Goal: Information Seeking & Learning: Find specific fact

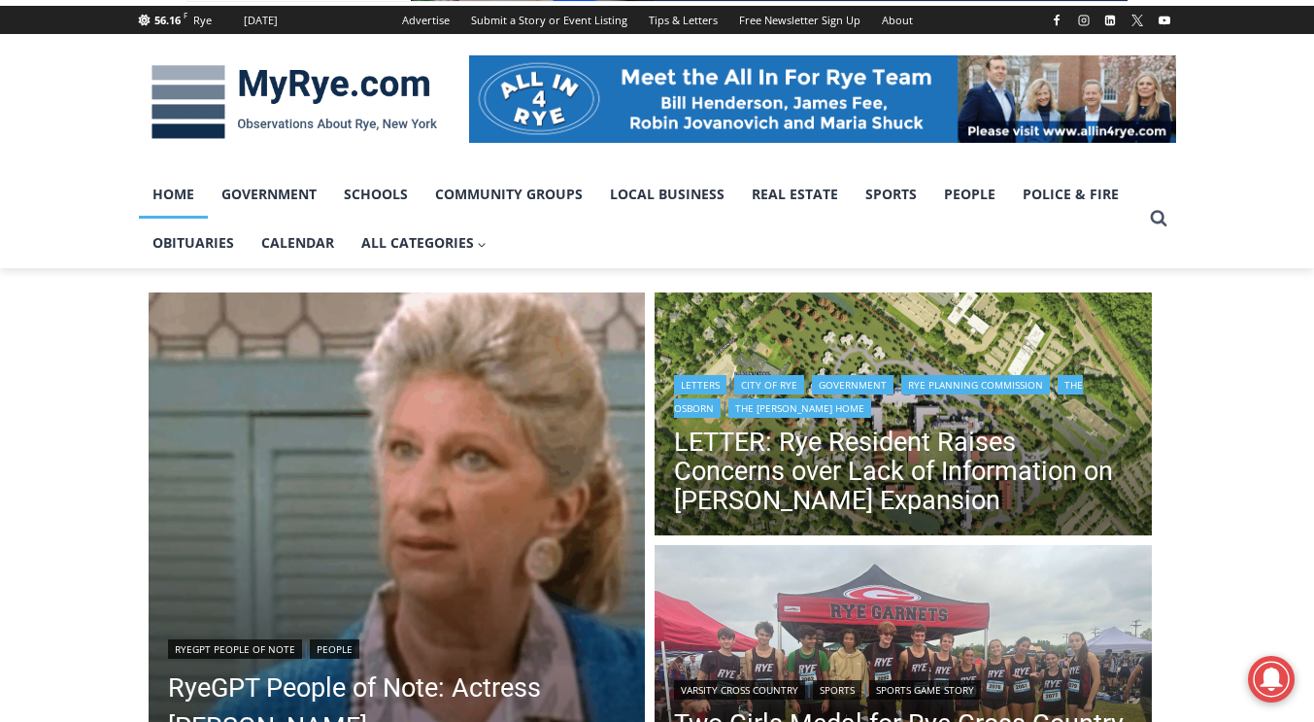
scroll to position [291, 0]
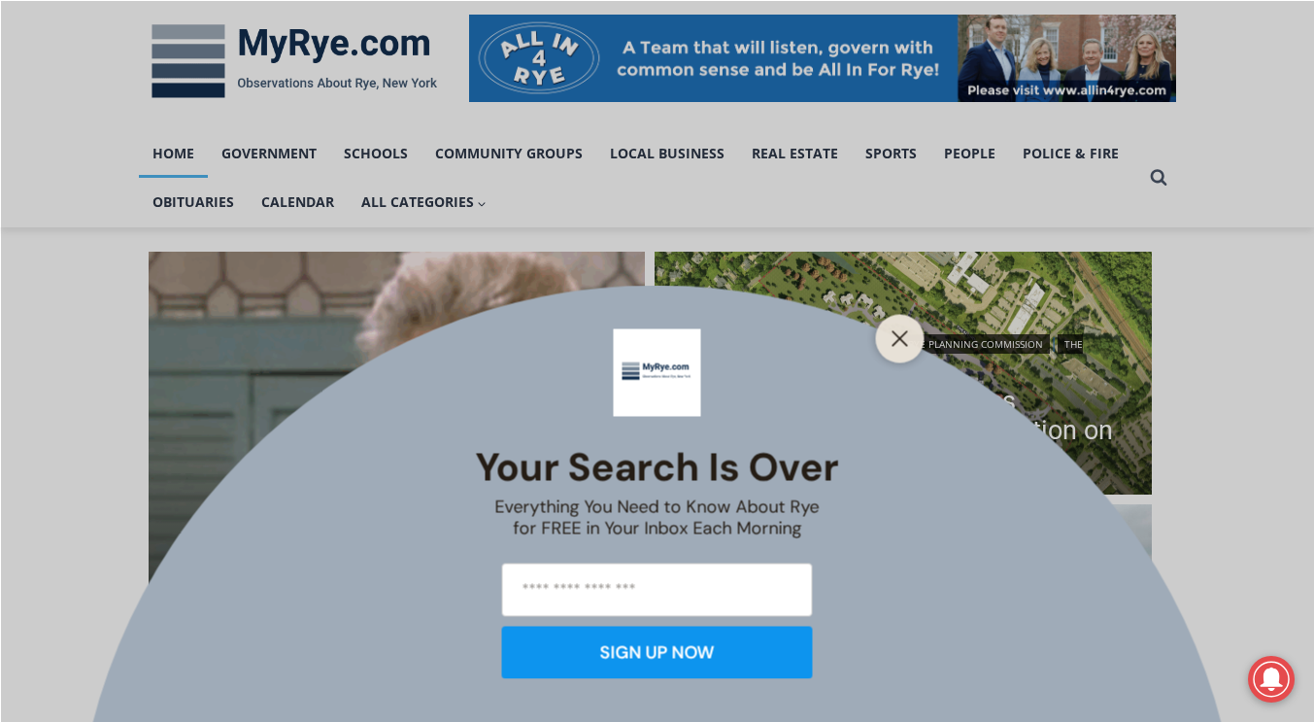
drag, startPoint x: 886, startPoint y: 383, endPoint x: 1275, endPoint y: 326, distance: 393.6
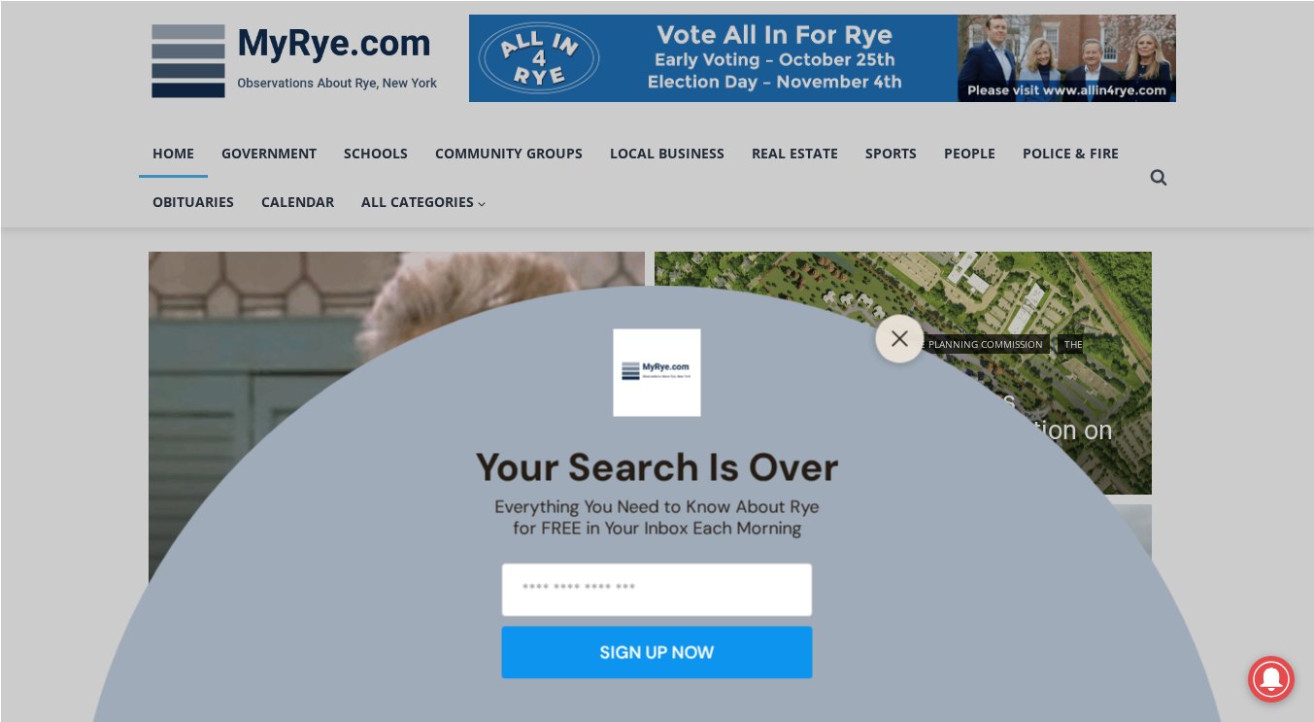
click at [1275, 326] on div "Your Search is Over Everything You Need to Know About Rye for FREE in Your Inbo…" at bounding box center [657, 361] width 1314 height 722
click at [887, 333] on button "Close" at bounding box center [900, 337] width 27 height 27
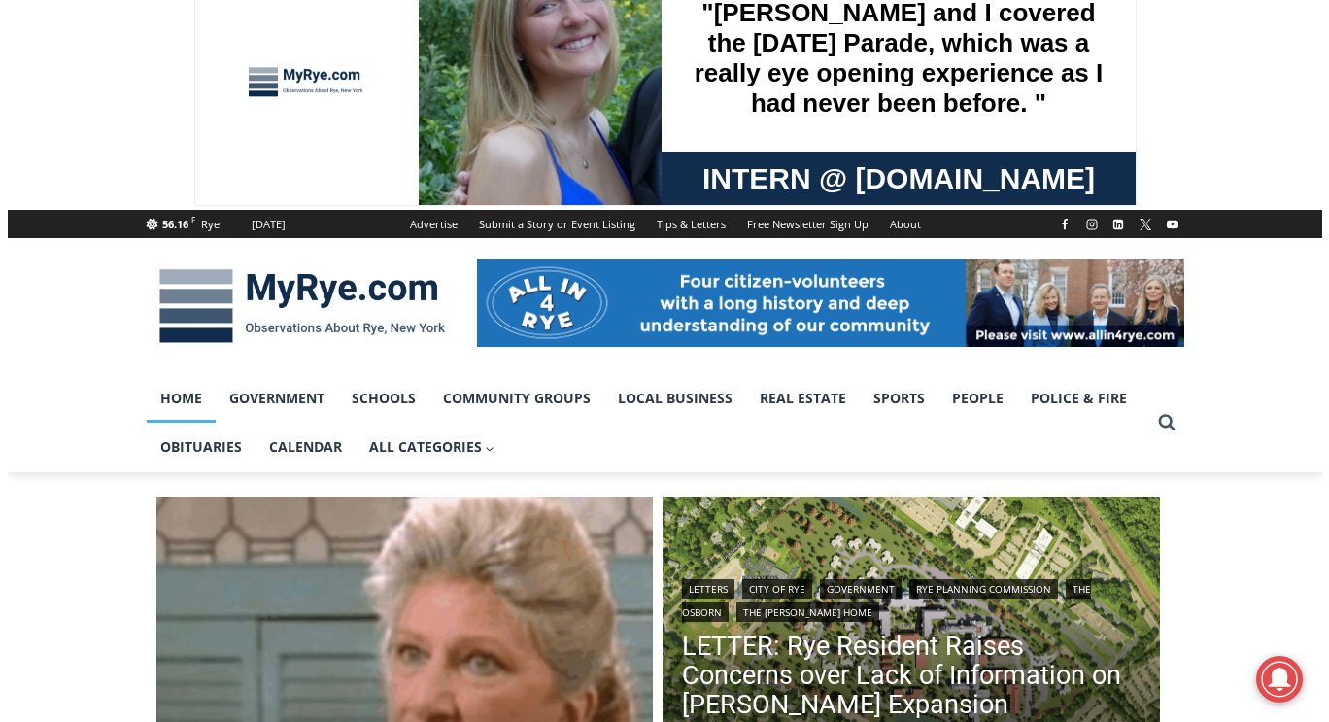
scroll to position [0, 0]
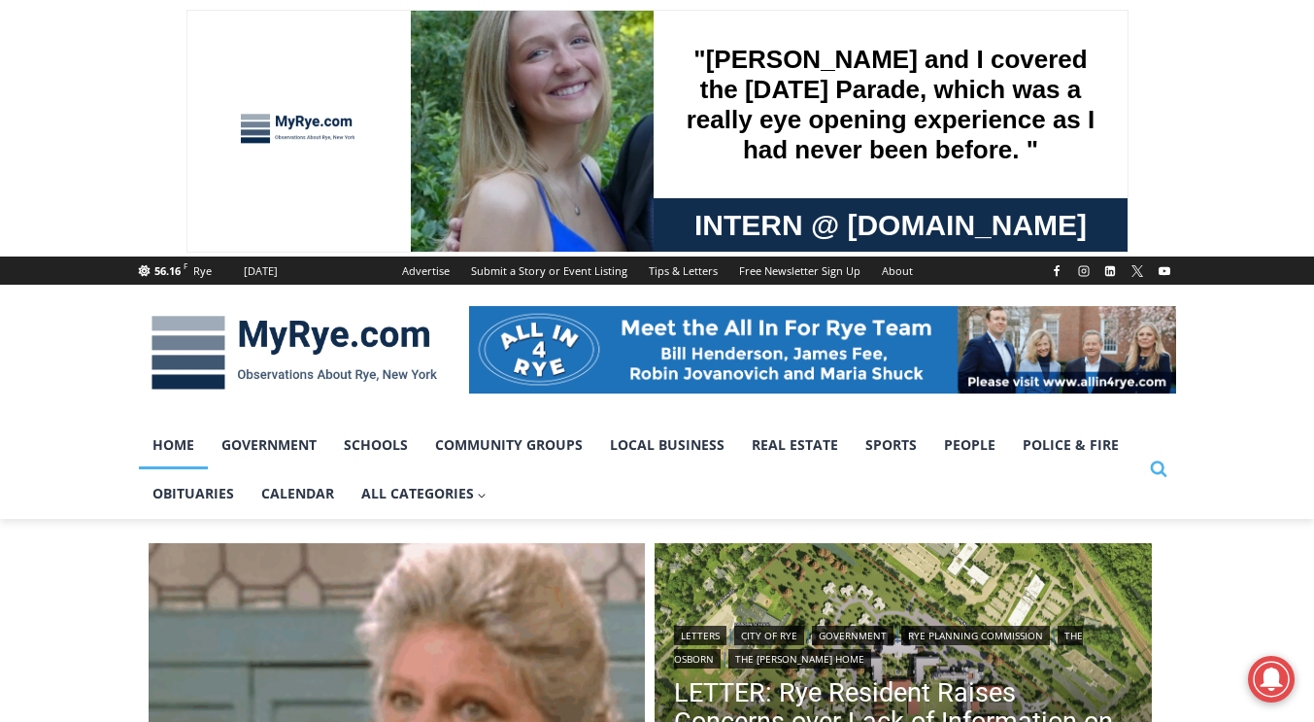
click at [1159, 461] on icon "View Search Form" at bounding box center [1158, 469] width 17 height 17
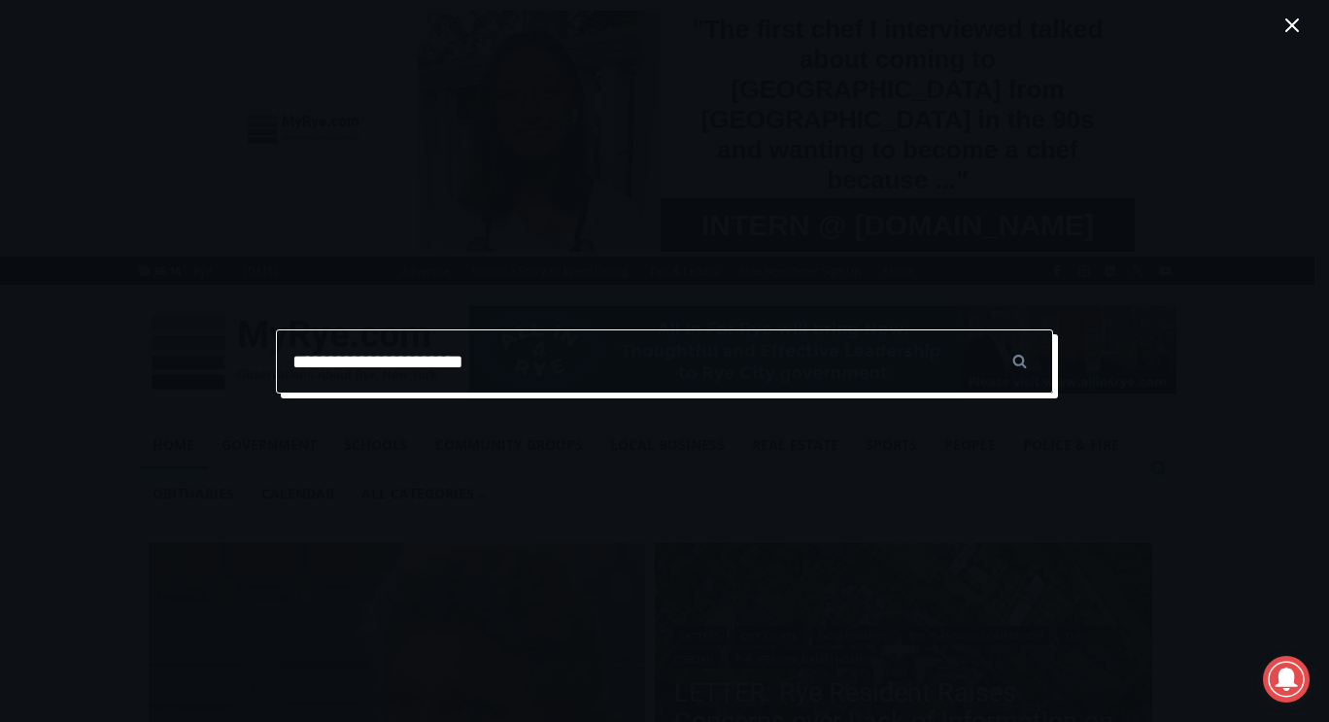
type input "**********"
click at [985, 329] on input "******" at bounding box center [1019, 361] width 68 height 64
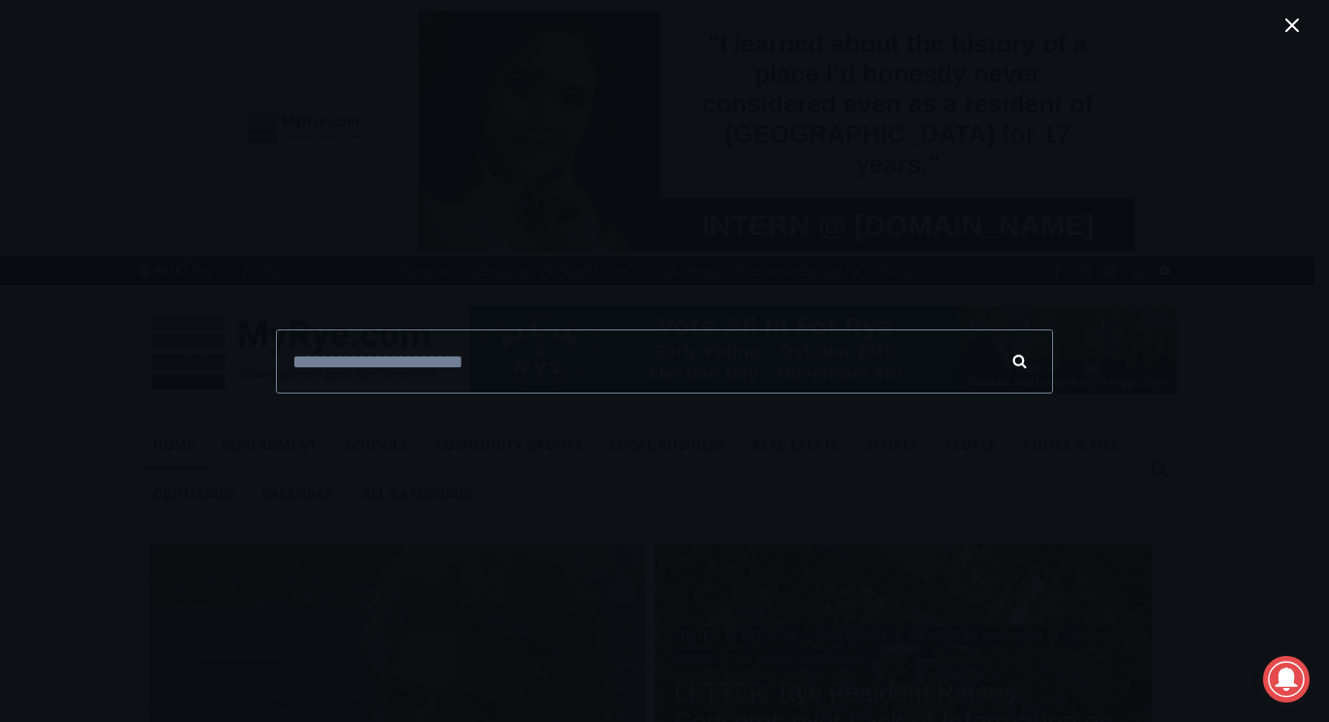
click at [1013, 353] on input "******" at bounding box center [1019, 361] width 68 height 64
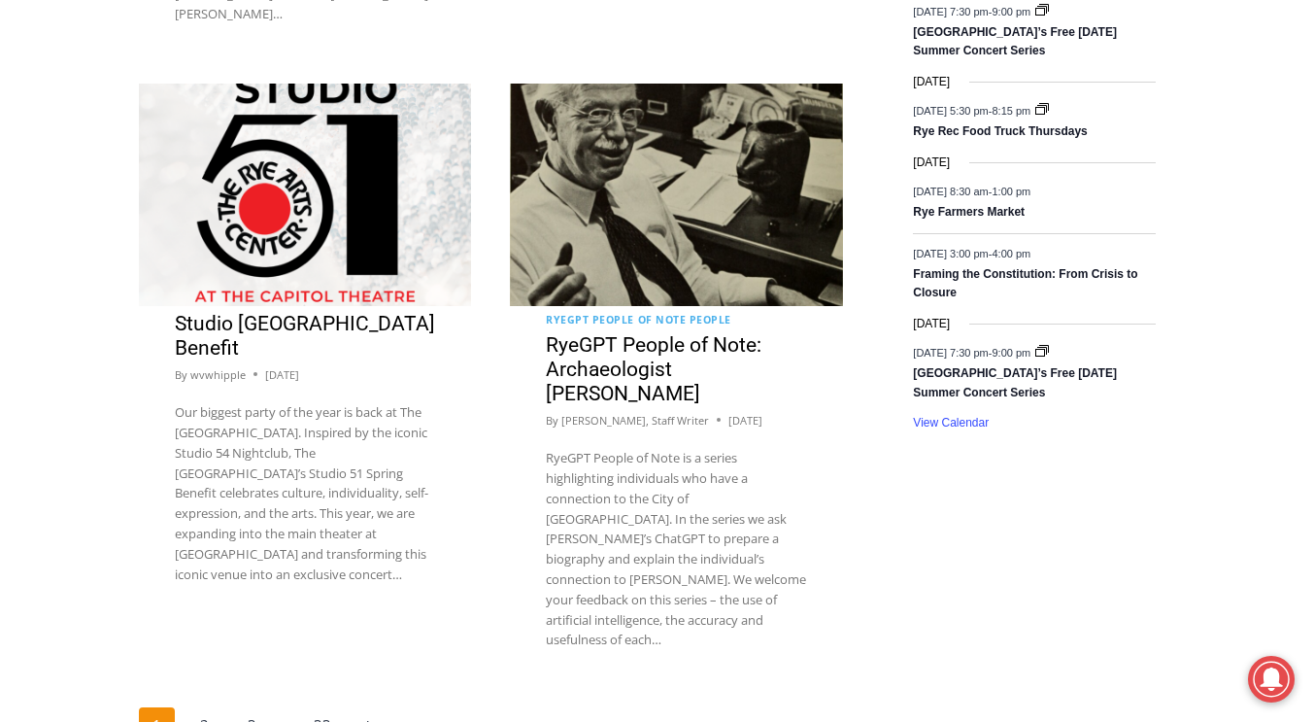
scroll to position [3691, 0]
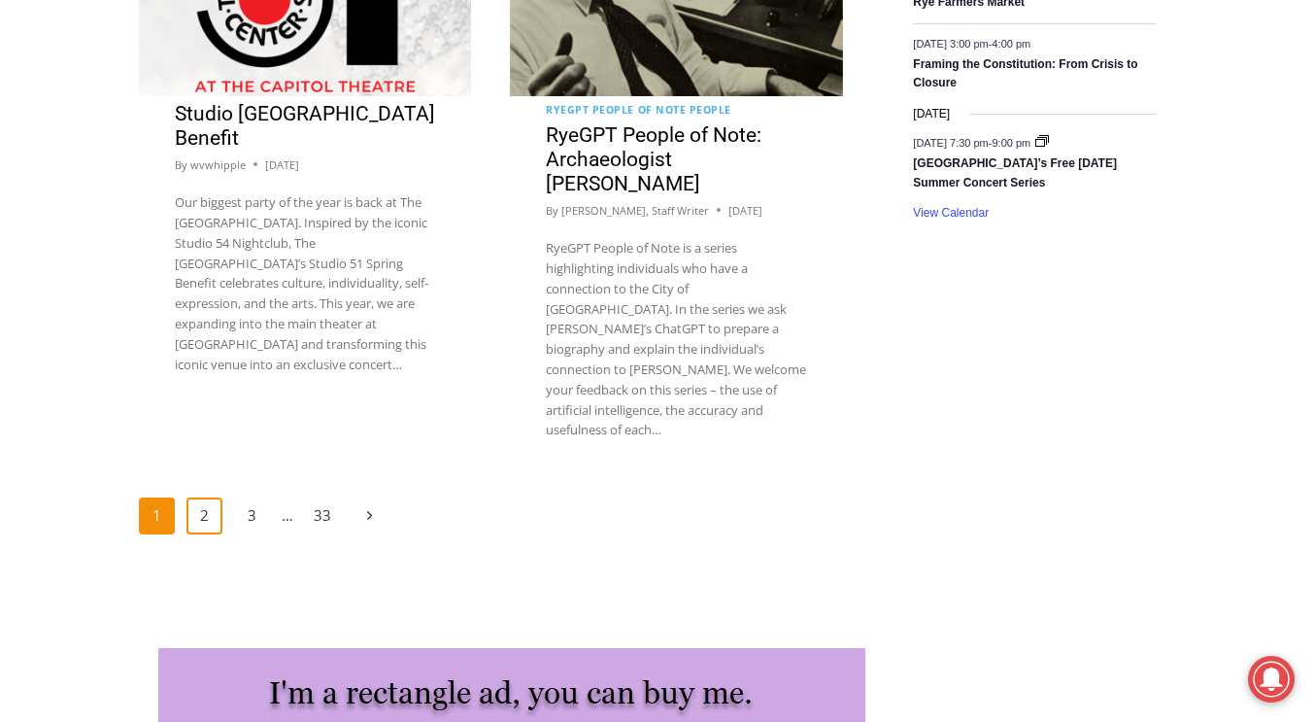
click at [210, 497] on link "2" at bounding box center [204, 515] width 37 height 37
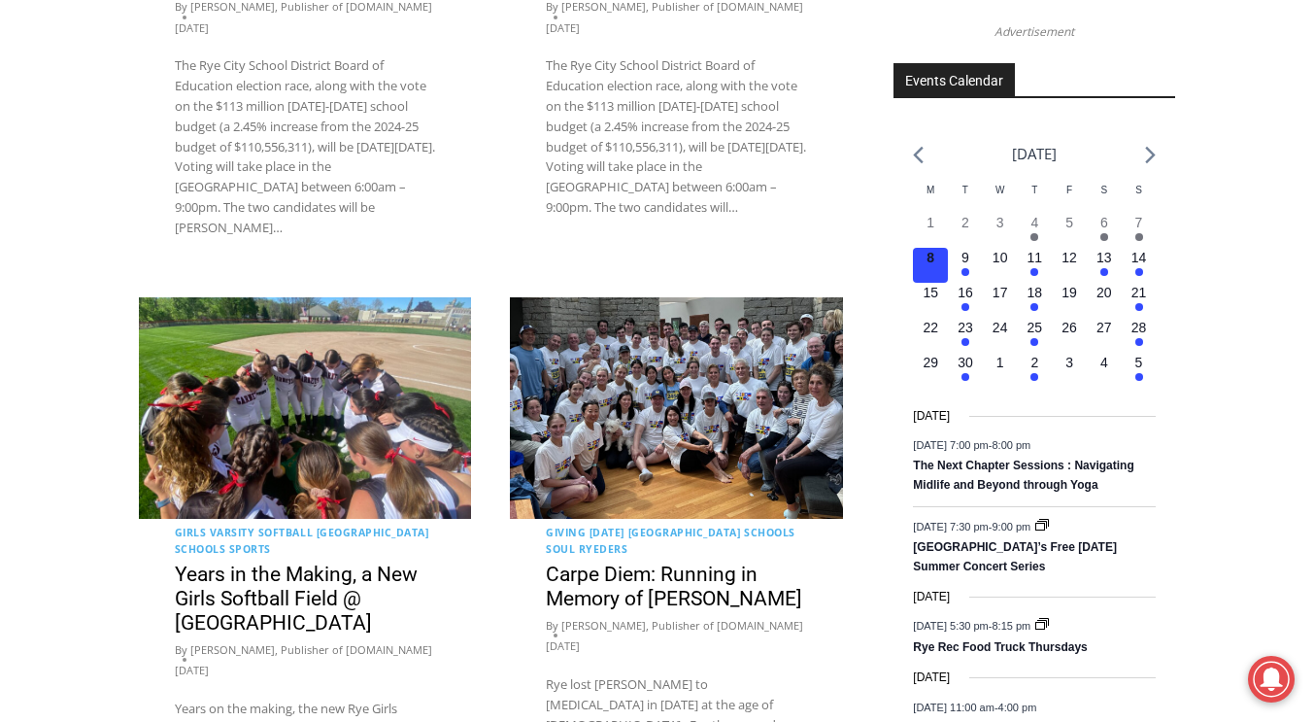
scroll to position [2623, 0]
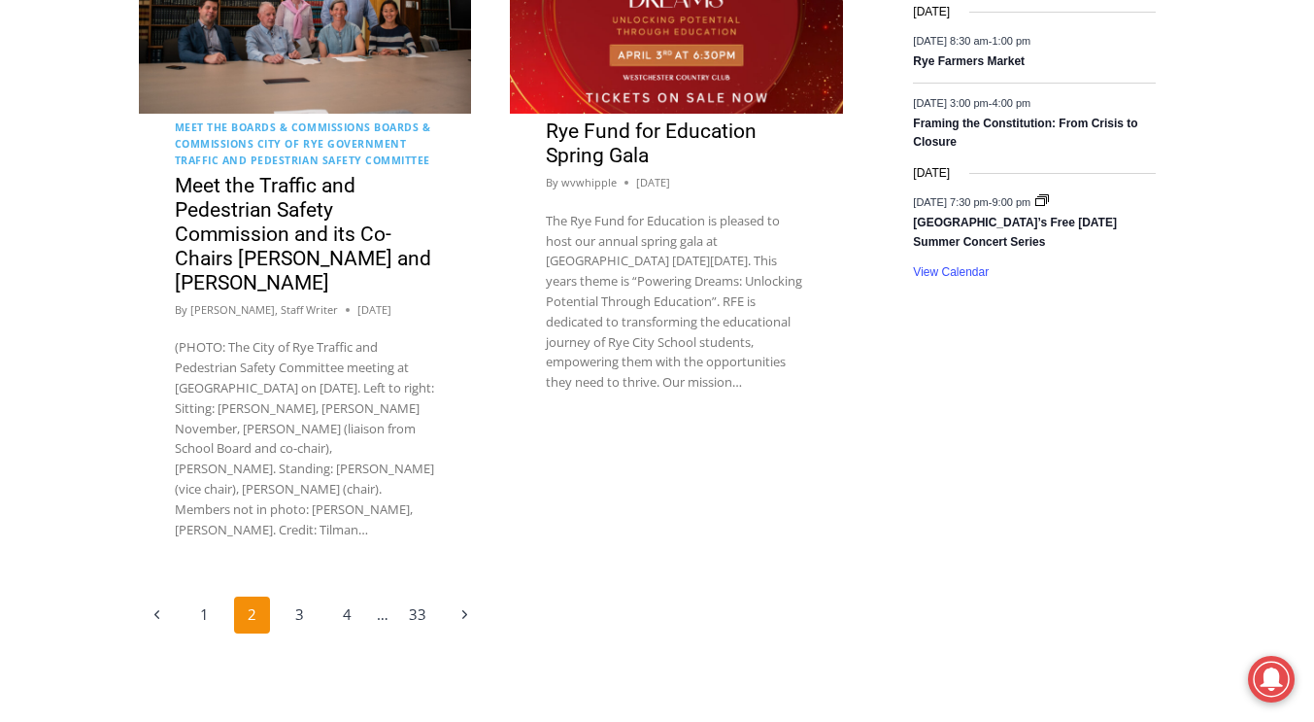
scroll to position [3656, 0]
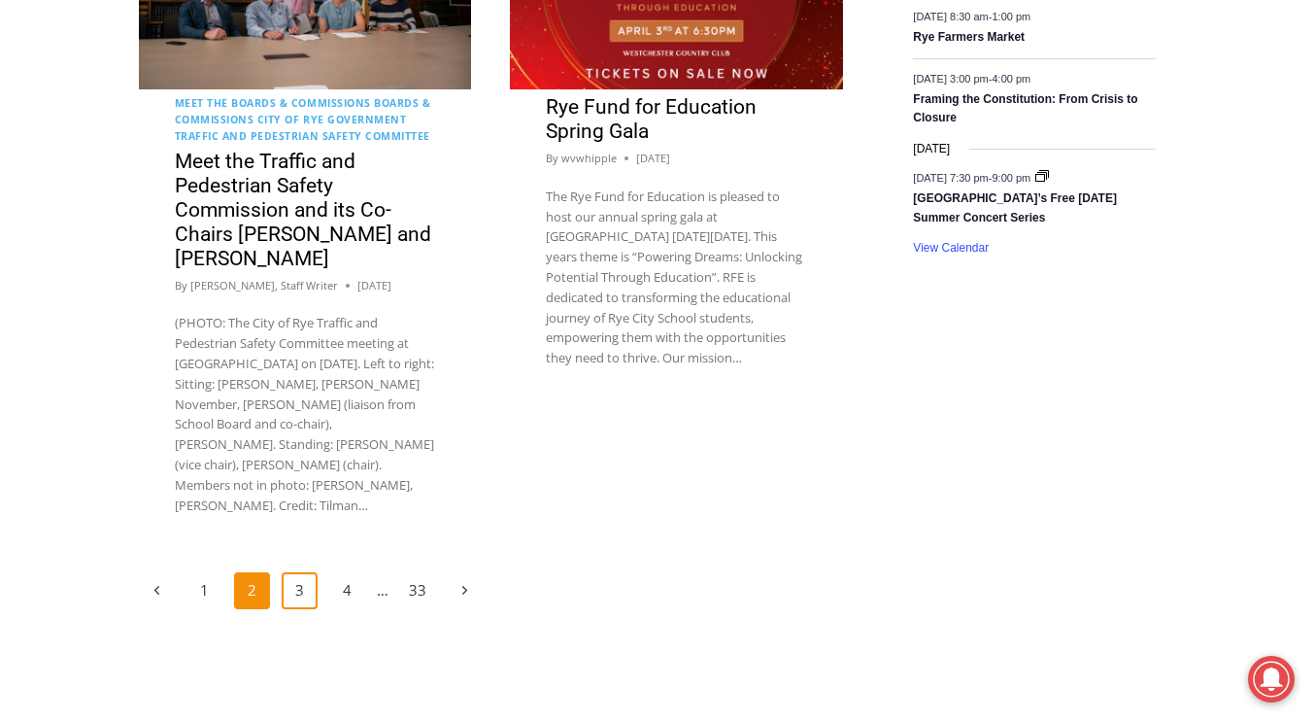
click at [299, 572] on link "3" at bounding box center [300, 590] width 37 height 37
click at [294, 572] on link "3" at bounding box center [300, 590] width 37 height 37
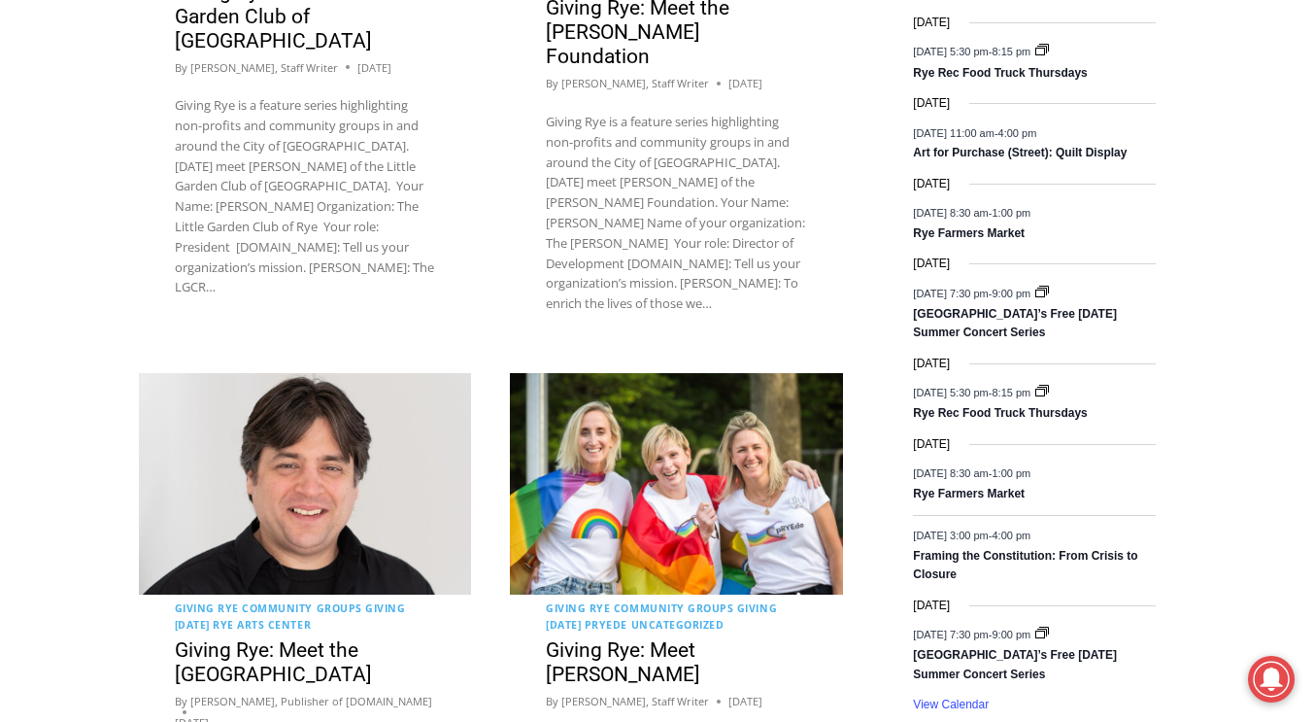
scroll to position [3497, 0]
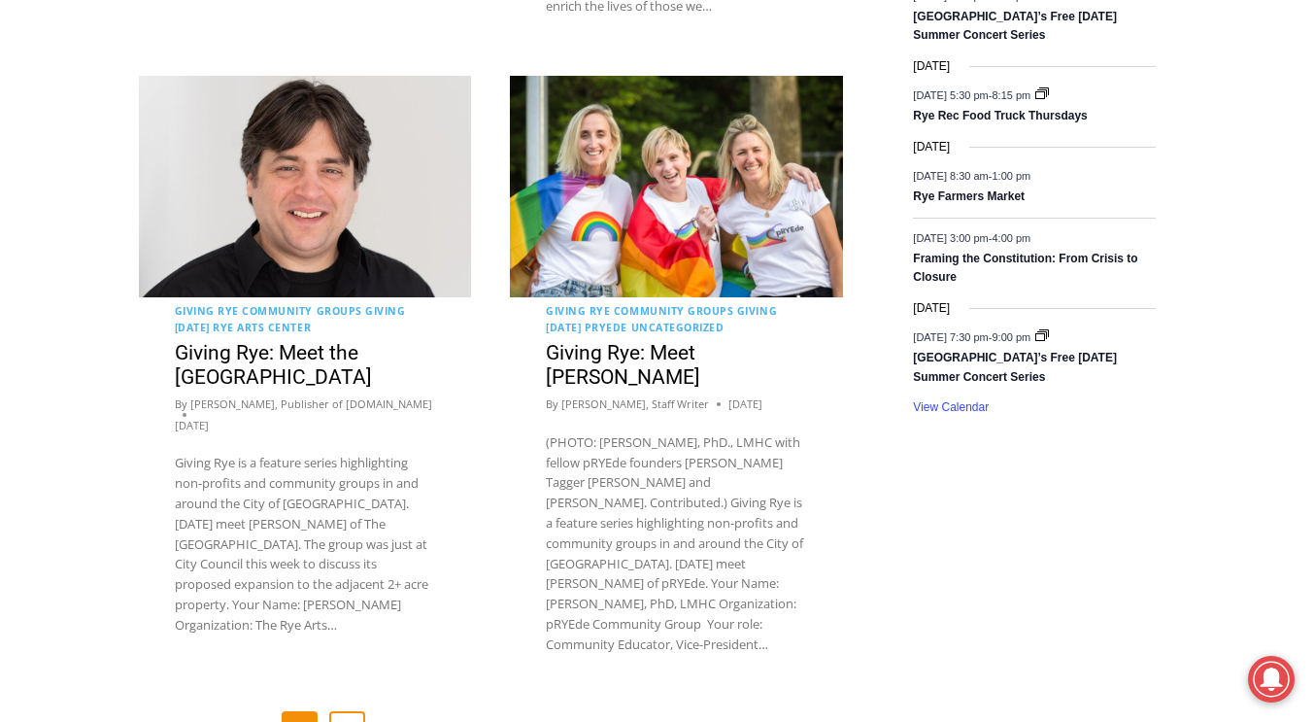
click at [345, 711] on link "4" at bounding box center [347, 729] width 37 height 37
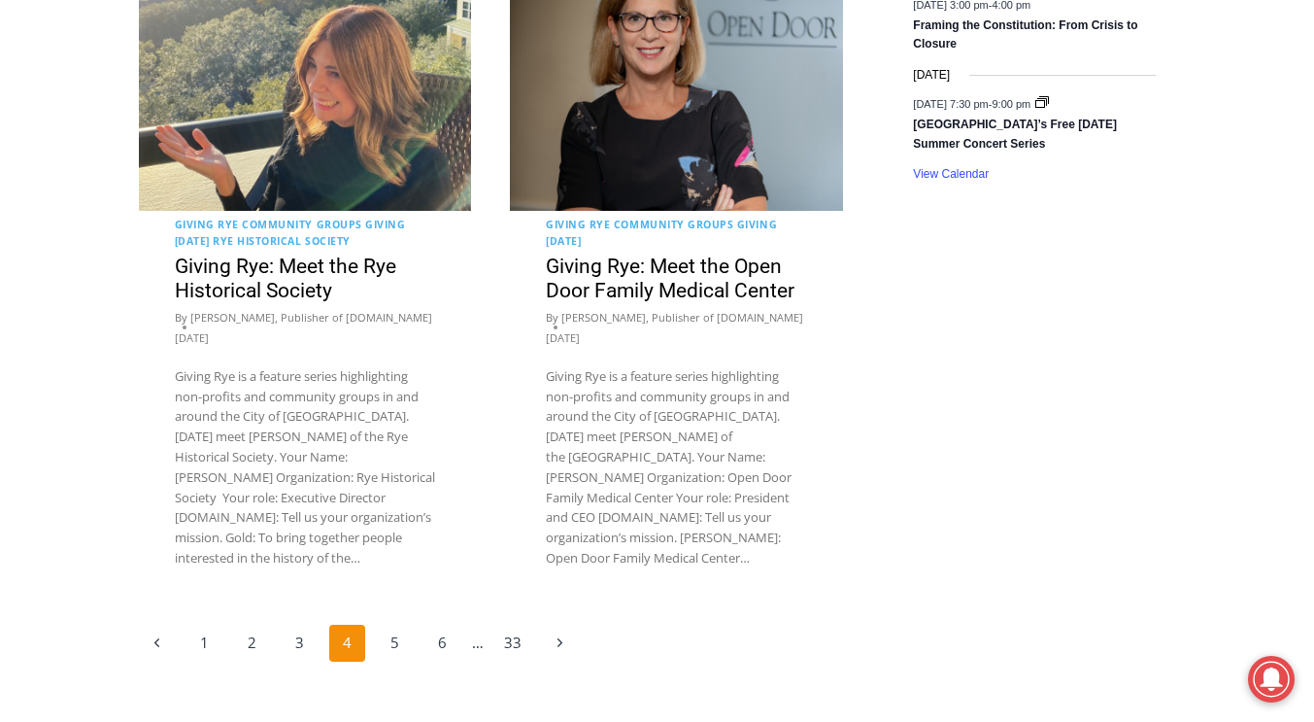
scroll to position [3850, 0]
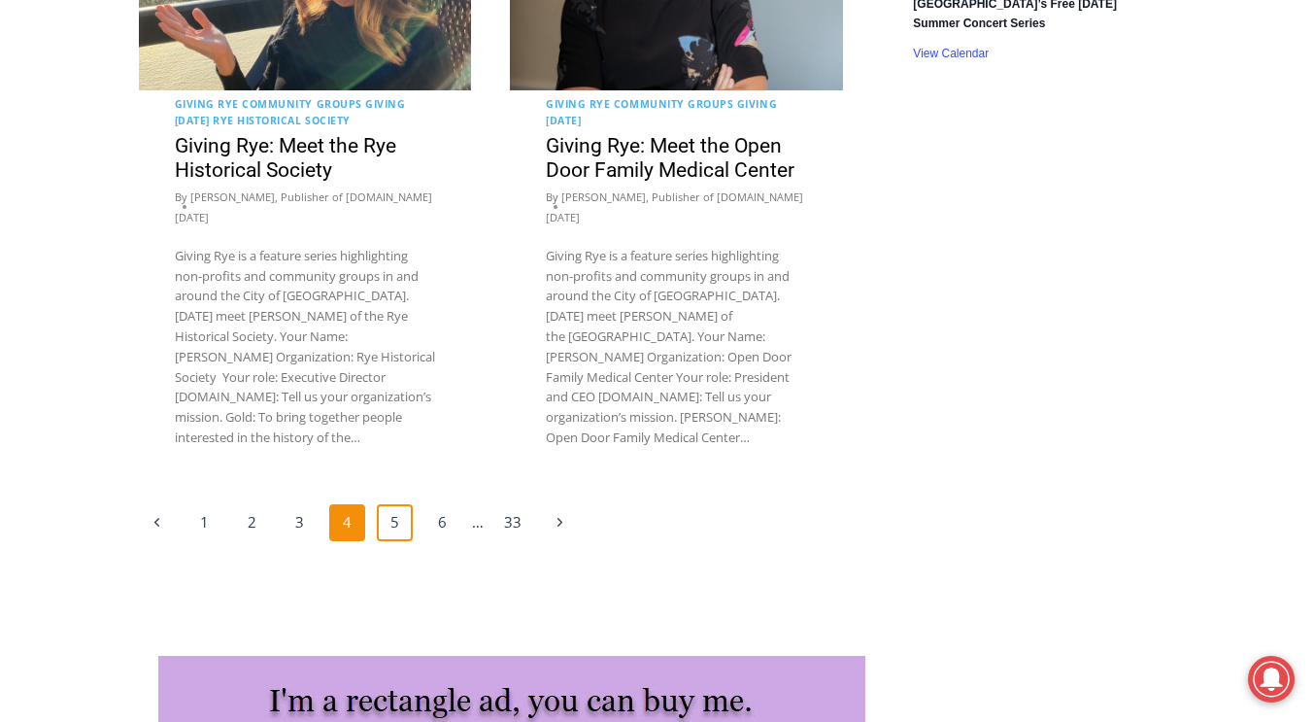
click at [404, 504] on link "5" at bounding box center [395, 522] width 37 height 37
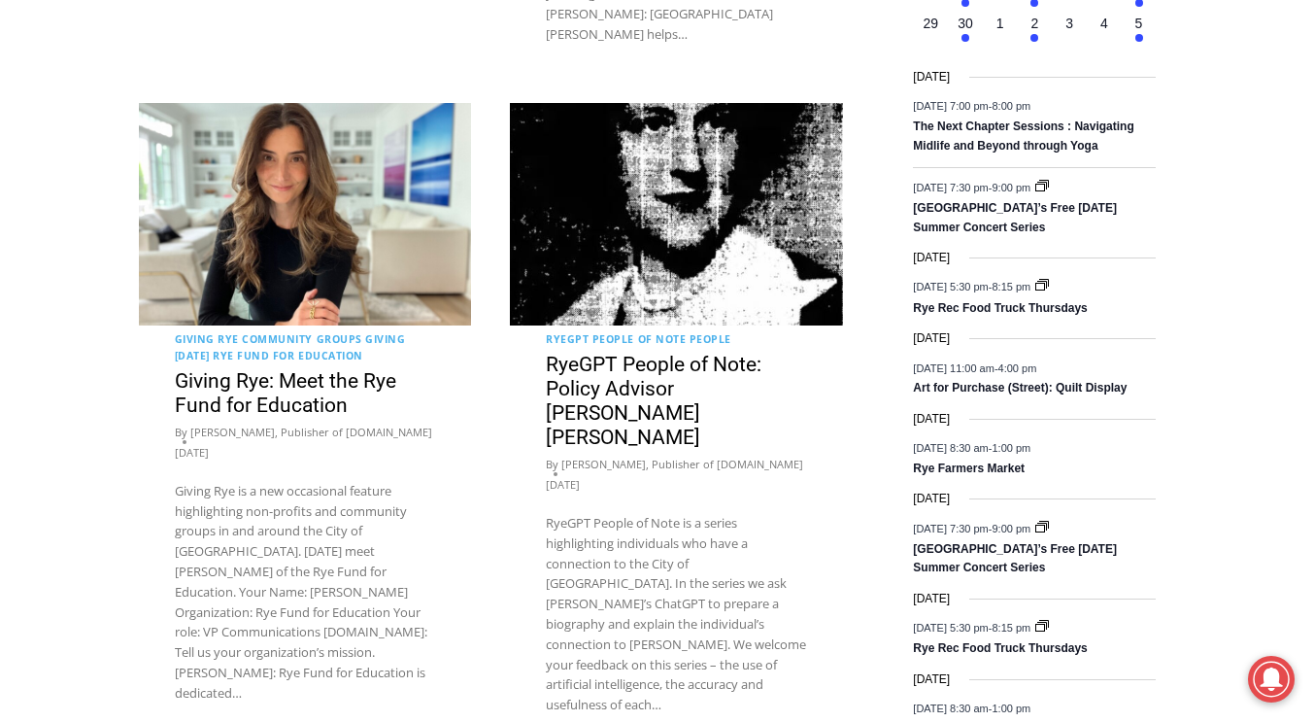
scroll to position [2866, 0]
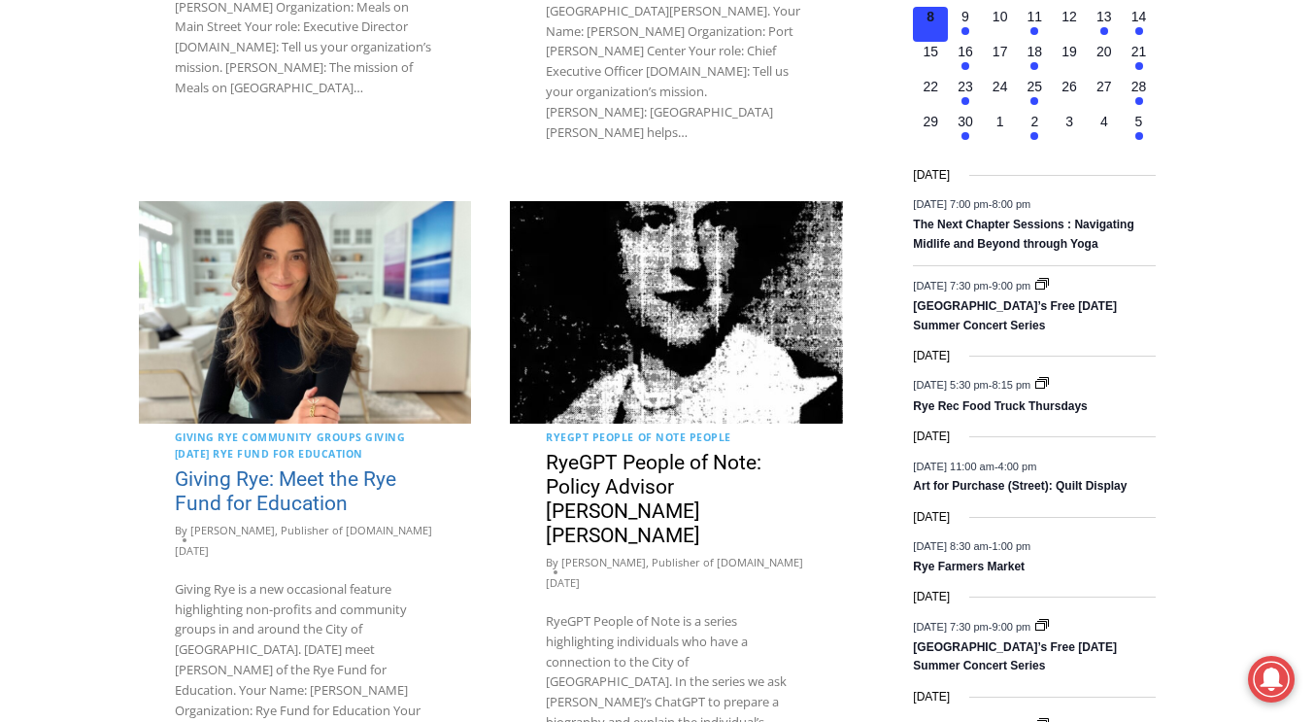
click at [248, 467] on link "Giving Rye: Meet the Rye Fund for Education" at bounding box center [285, 491] width 221 height 48
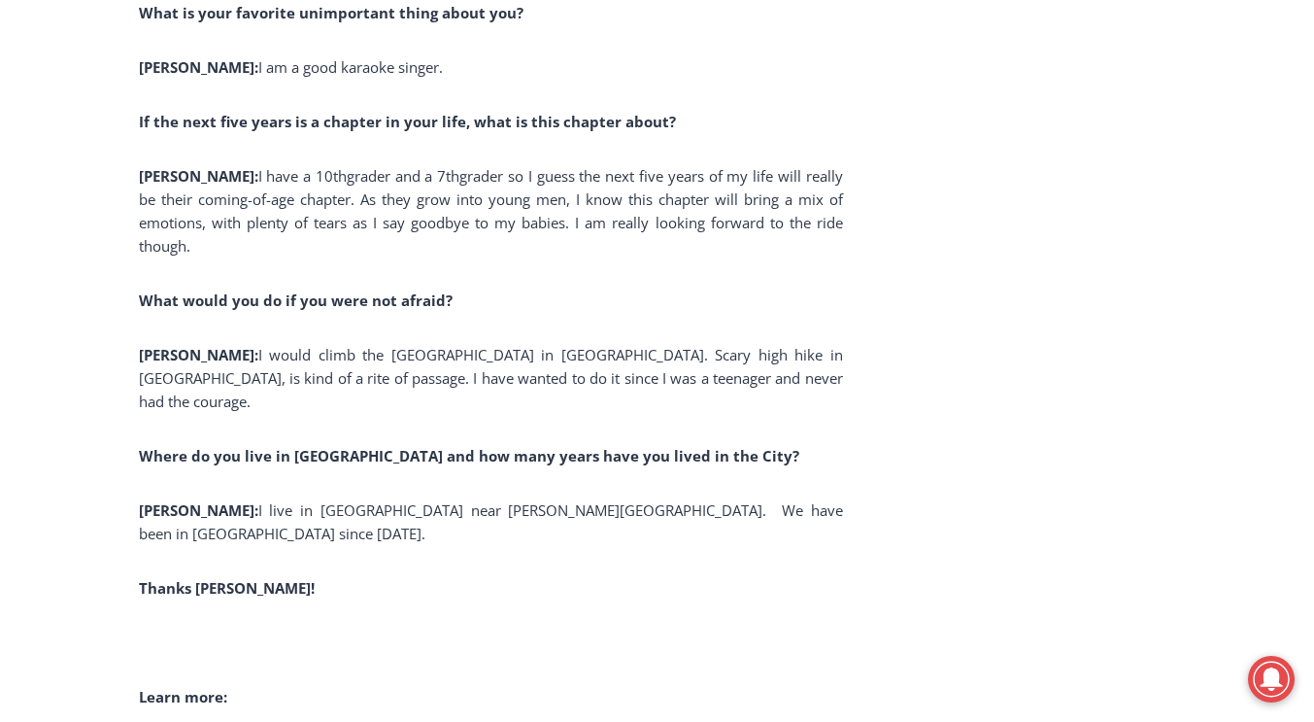
scroll to position [11811, 0]
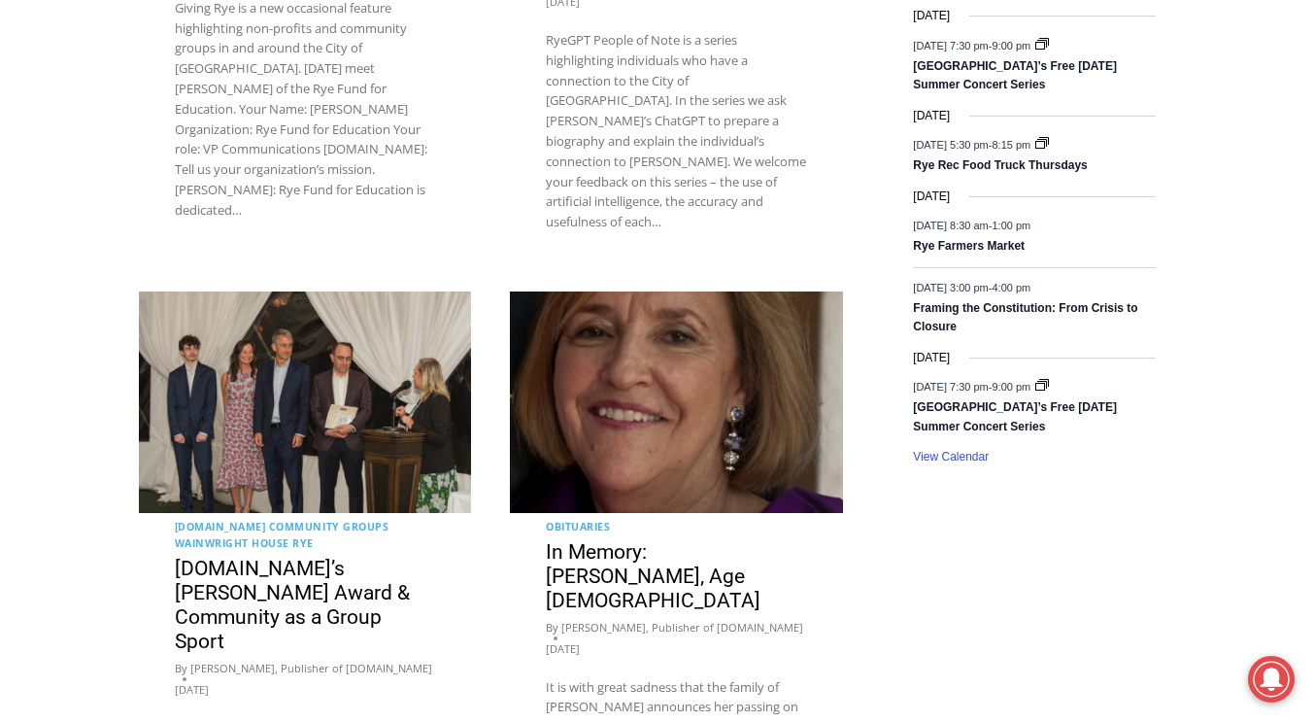
scroll to position [4032, 0]
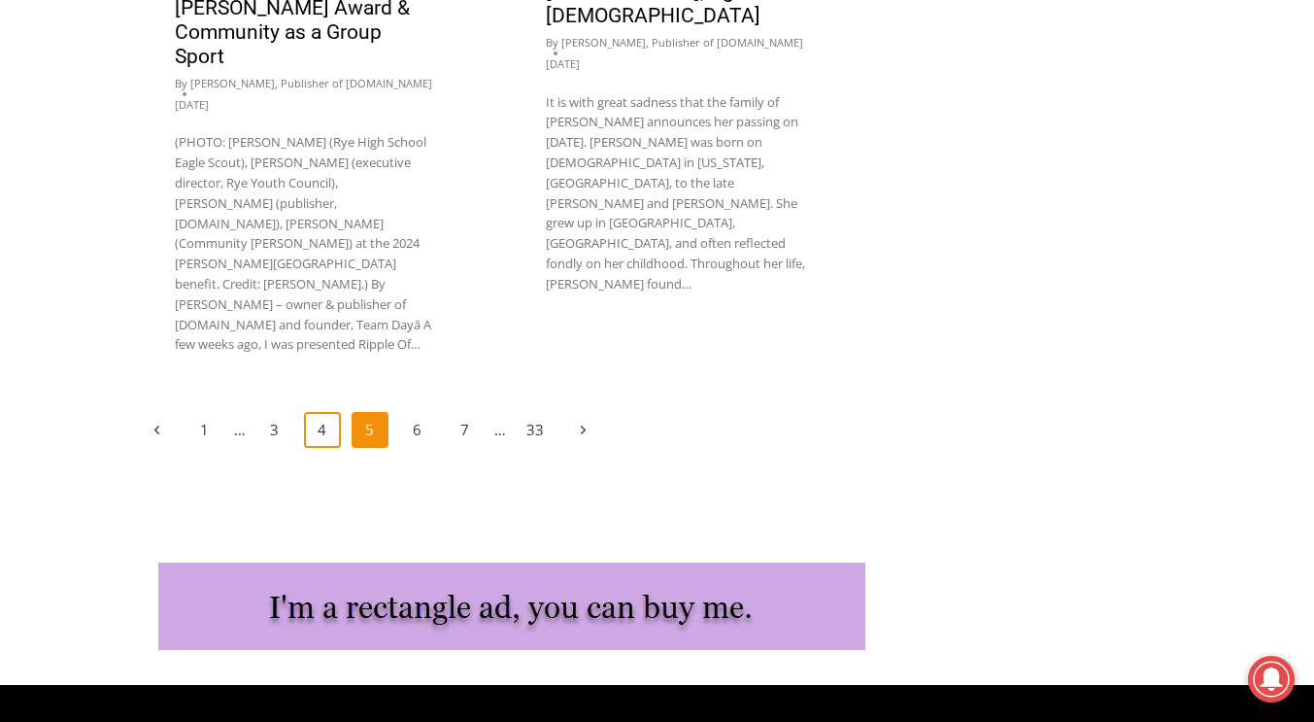
click at [322, 412] on link "4" at bounding box center [322, 430] width 37 height 37
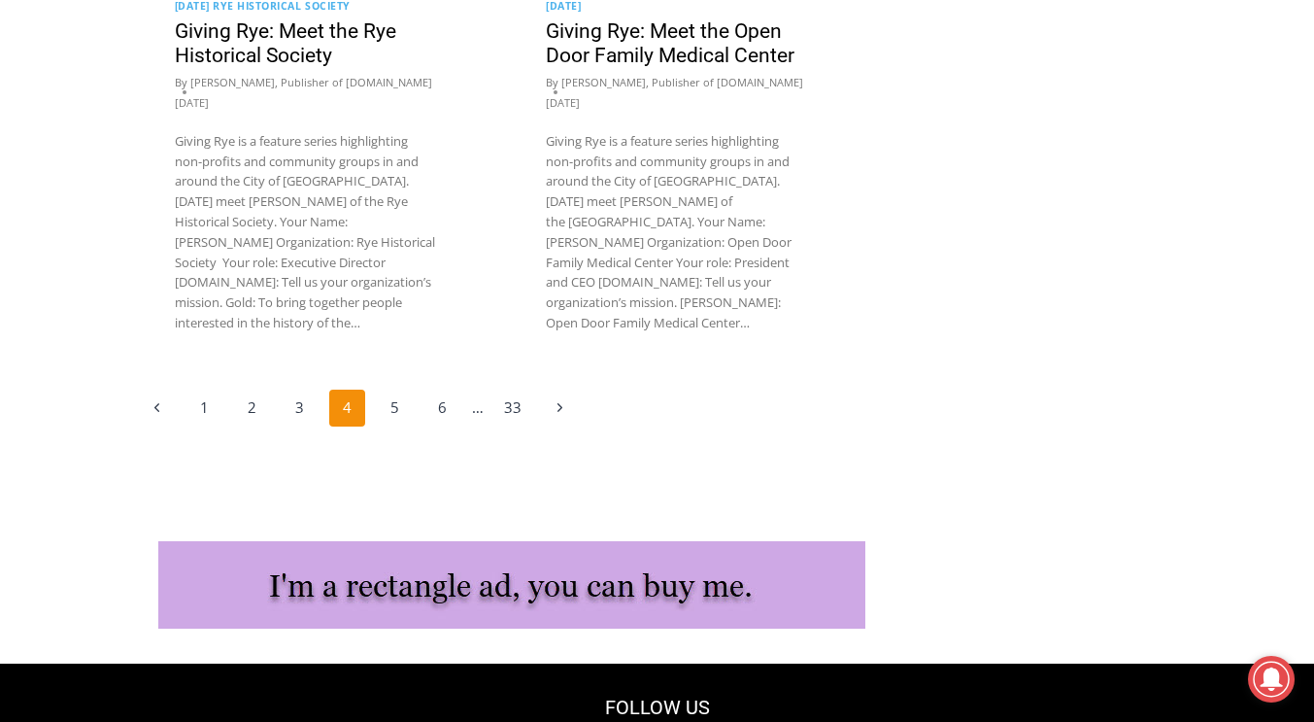
scroll to position [3988, 0]
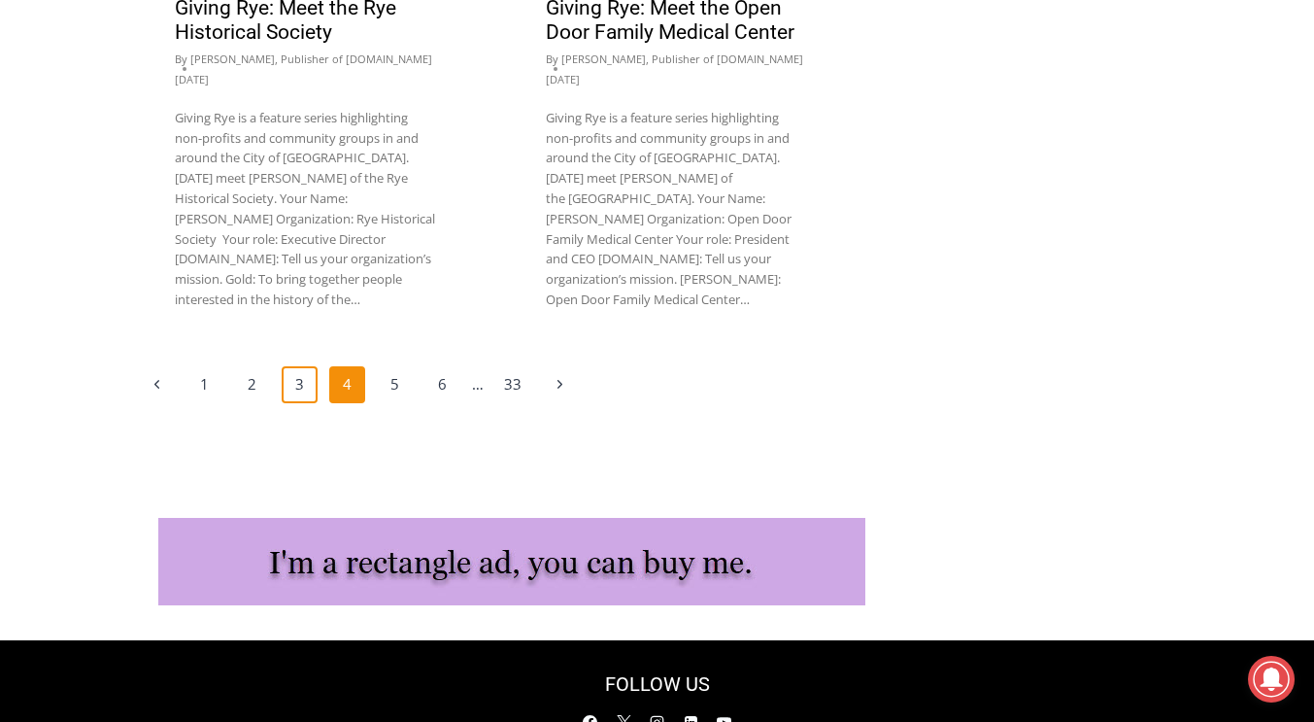
click at [302, 366] on link "3" at bounding box center [300, 384] width 37 height 37
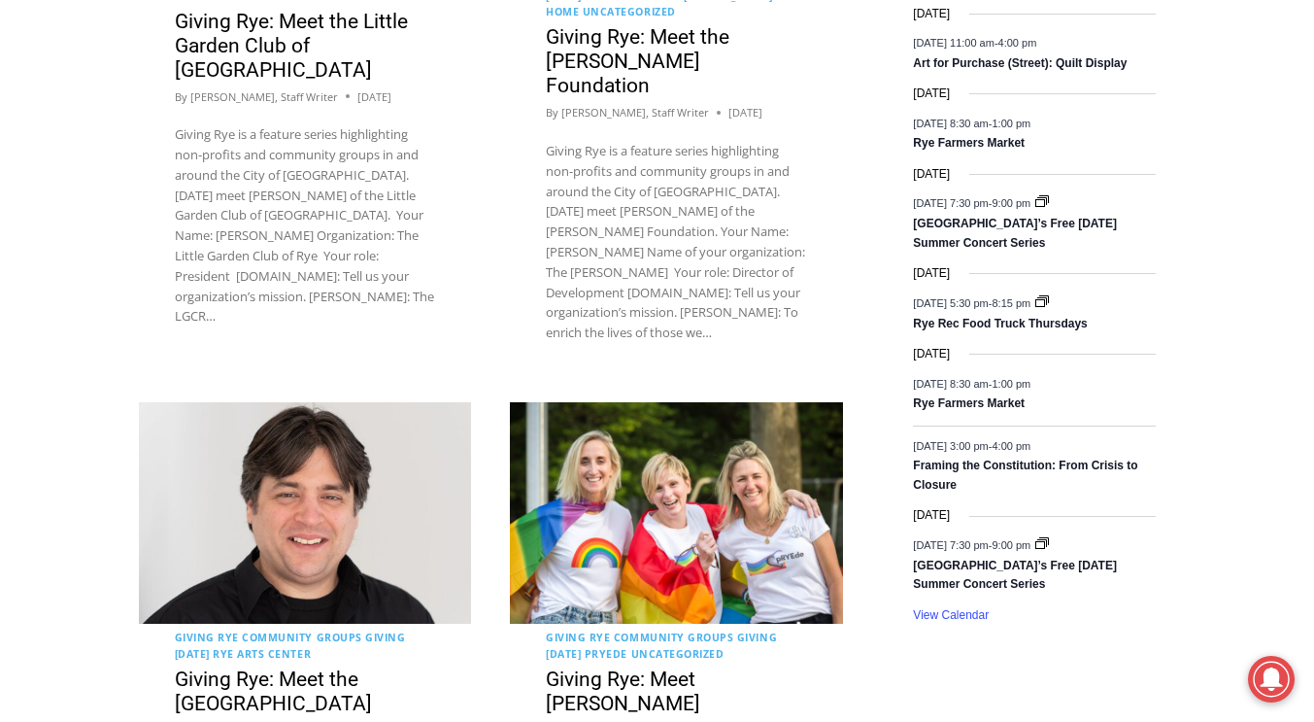
scroll to position [3268, 0]
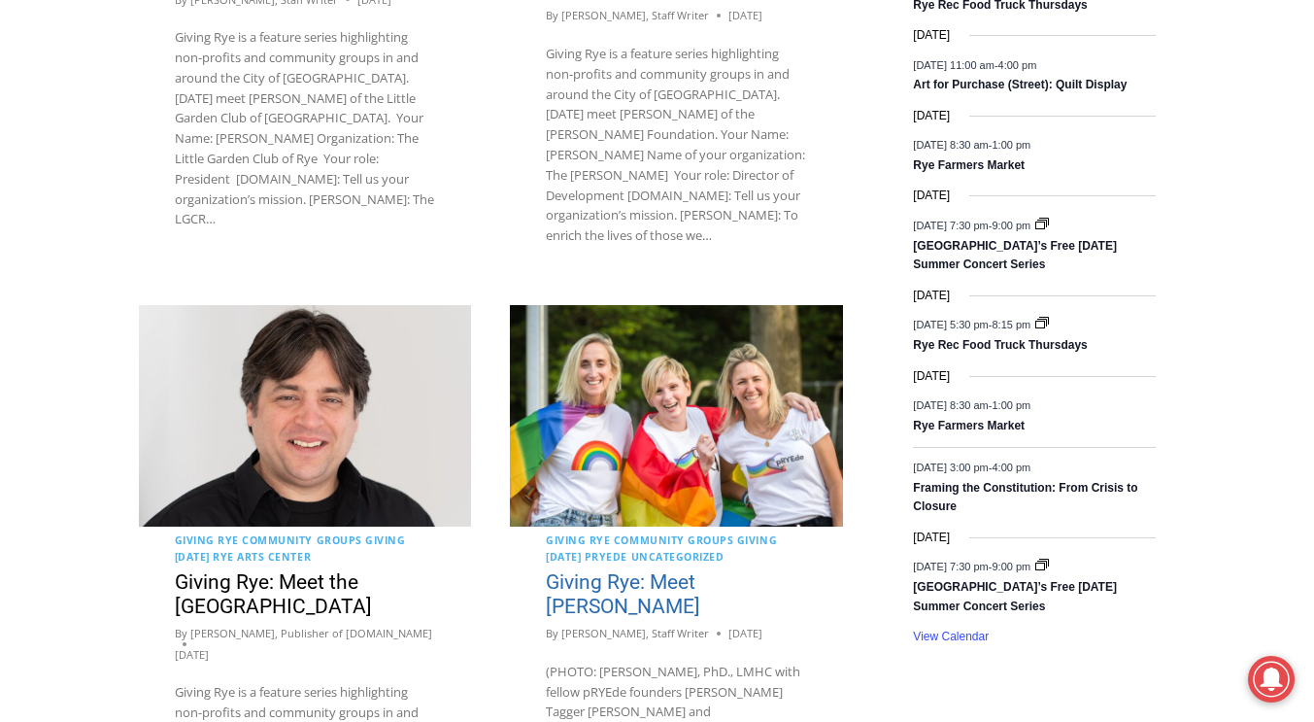
click at [632, 570] on link "Giving Rye: Meet [PERSON_NAME]" at bounding box center [623, 594] width 154 height 48
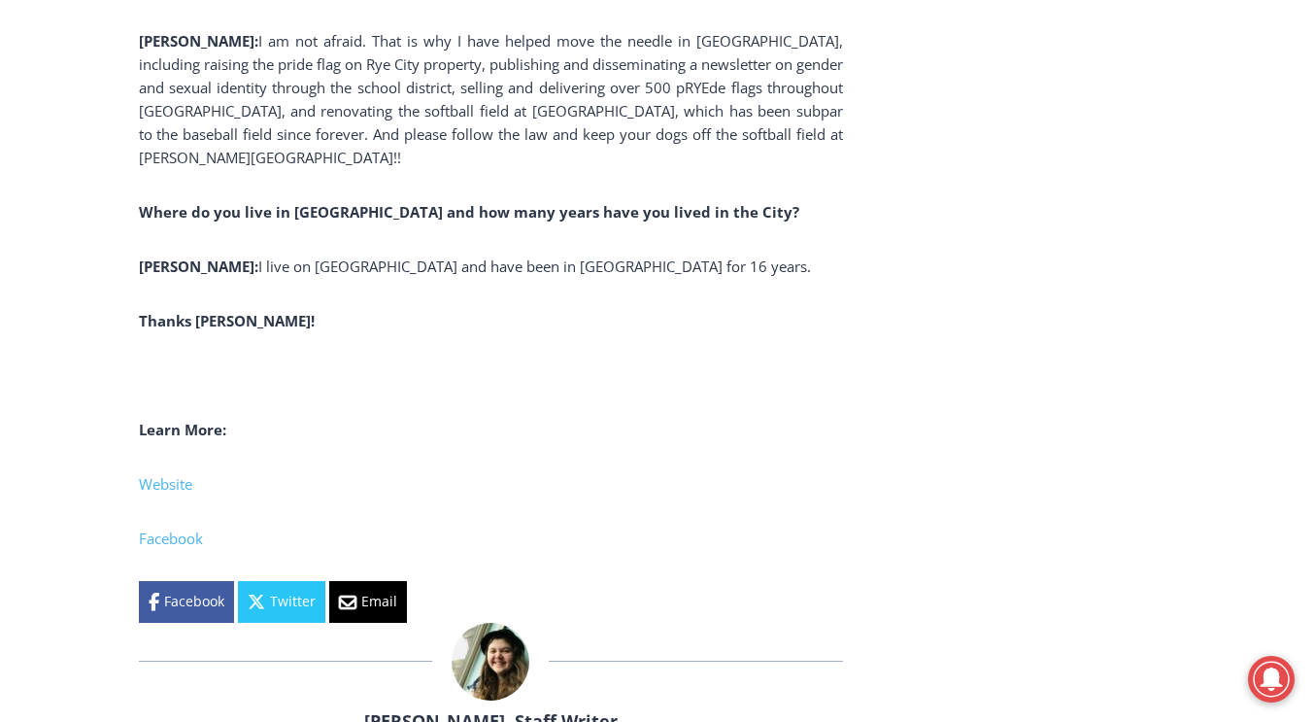
scroll to position [5692, 0]
